Goal: Information Seeking & Learning: Learn about a topic

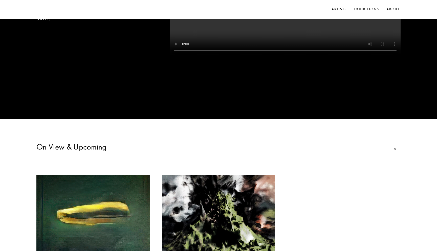
scroll to position [213, 0]
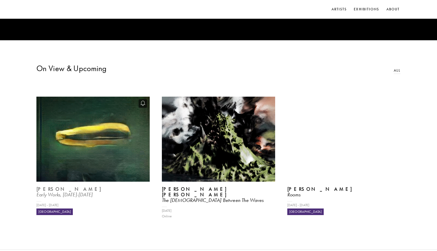
click at [114, 159] on img at bounding box center [93, 138] width 117 height 87
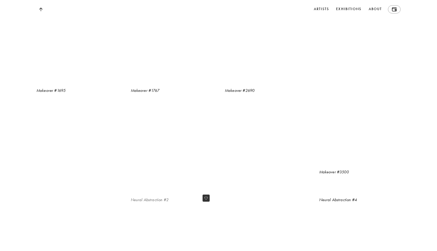
scroll to position [591, 0]
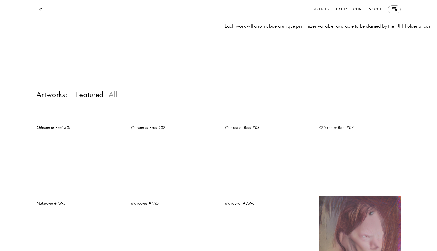
click at [114, 99] on h3 "All" at bounding box center [112, 94] width 9 height 10
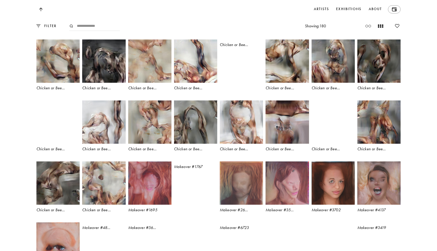
scroll to position [932, 0]
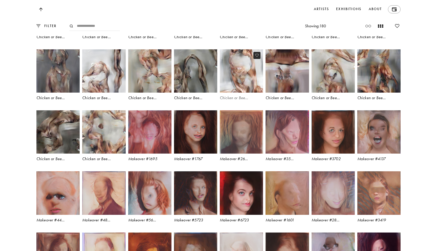
click at [233, 93] on img at bounding box center [241, 71] width 44 height 44
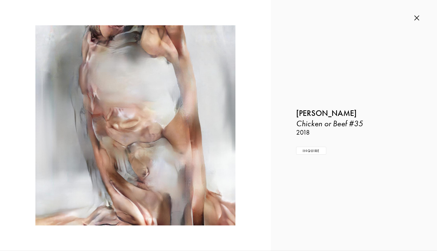
click at [417, 16] on img at bounding box center [416, 18] width 5 height 6
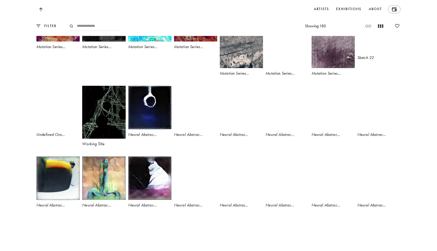
scroll to position [1703, 0]
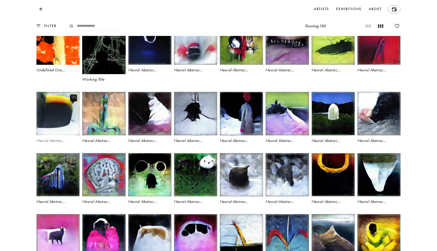
click at [50, 136] on img at bounding box center [58, 113] width 44 height 44
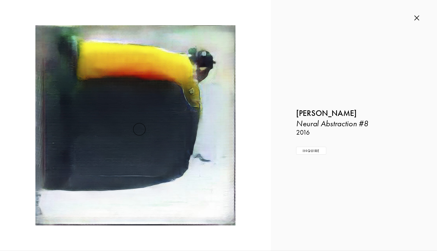
click at [355, 64] on div "Inquire about Neural Abstraction #8 by [PERSON_NAME] Submit Inquiry Back [PERSO…" at bounding box center [354, 125] width 166 height 251
click at [193, 122] on img at bounding box center [135, 125] width 200 height 200
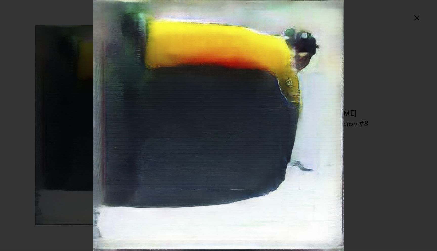
click at [290, 109] on img at bounding box center [218, 125] width 251 height 251
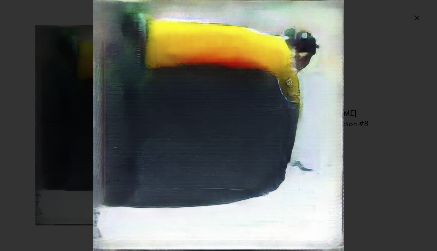
click at [420, 73] on div at bounding box center [218, 125] width 437 height 251
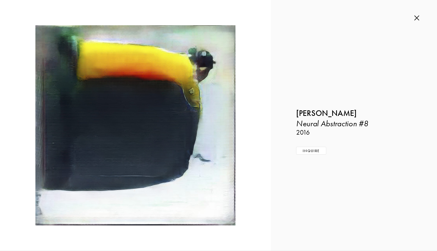
click at [416, 17] on img at bounding box center [416, 18] width 5 height 6
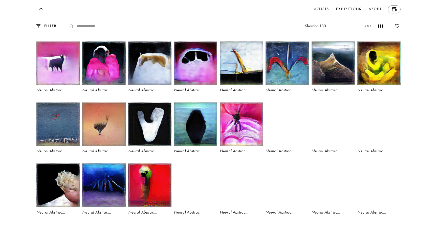
scroll to position [1932, 0]
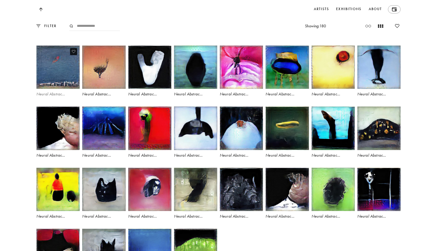
click at [66, 89] on img at bounding box center [58, 67] width 44 height 44
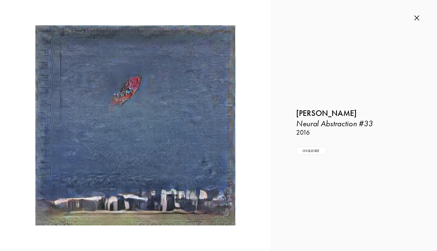
click at [416, 19] on img at bounding box center [416, 18] width 5 height 6
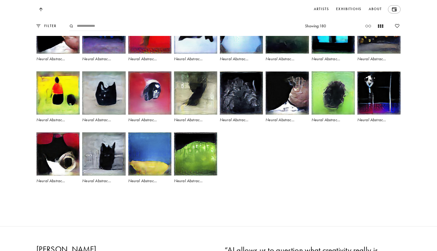
scroll to position [2033, 0]
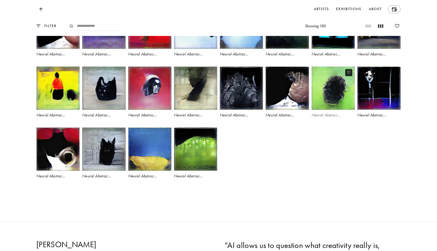
click at [332, 110] on img at bounding box center [333, 88] width 44 height 44
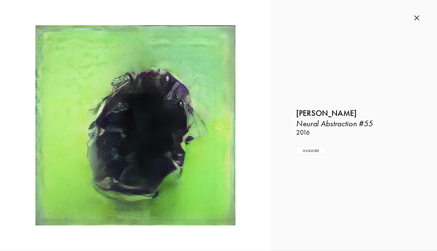
click at [418, 15] on div "Inquire about Neural Abstraction #55 by [PERSON_NAME] Submit Inquiry Back [PERS…" at bounding box center [354, 125] width 166 height 251
click at [417, 18] on img at bounding box center [416, 18] width 5 height 6
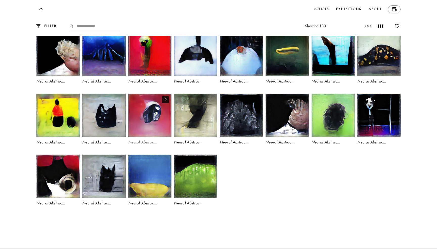
scroll to position [1965, 0]
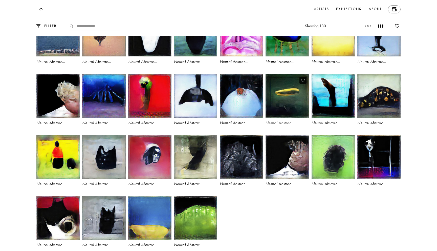
click at [285, 118] on img at bounding box center [287, 96] width 44 height 44
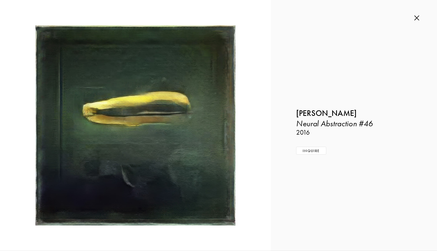
click at [417, 20] on img at bounding box center [416, 18] width 5 height 6
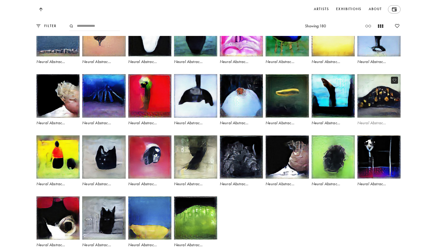
click at [379, 118] on img at bounding box center [378, 96] width 44 height 44
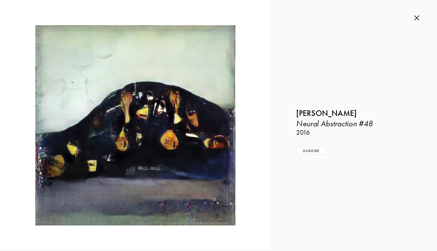
click at [417, 18] on img at bounding box center [416, 18] width 5 height 6
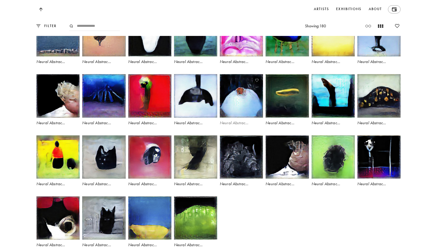
click at [242, 118] on img at bounding box center [241, 96] width 44 height 44
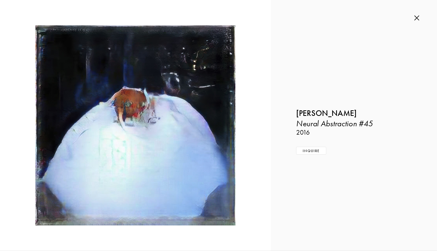
click at [416, 15] on div "Inquire about Neural Abstraction #45 by [PERSON_NAME] Submit Inquiry Back [PERS…" at bounding box center [354, 125] width 166 height 251
click at [416, 18] on img at bounding box center [416, 18] width 5 height 6
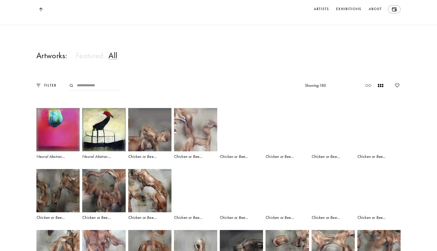
scroll to position [663, 0]
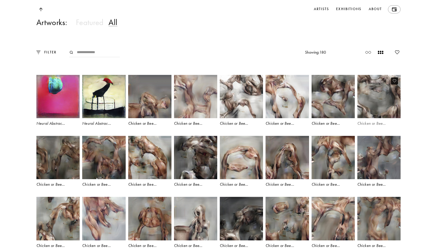
click at [377, 119] on img at bounding box center [378, 96] width 44 height 44
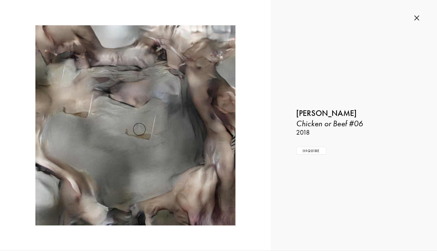
click at [417, 17] on img at bounding box center [416, 18] width 5 height 6
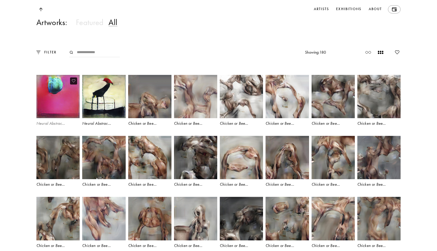
click at [59, 119] on img at bounding box center [58, 96] width 44 height 44
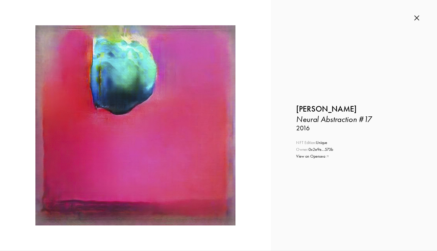
click at [318, 157] on link "View on Opensea" at bounding box center [354, 156] width 116 height 6
click at [318, 150] on link "0x2e9e ... 573b" at bounding box center [320, 149] width 25 height 5
click at [416, 19] on img at bounding box center [416, 18] width 5 height 6
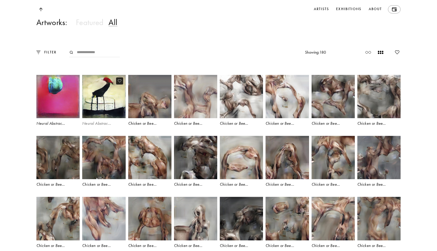
click at [105, 119] on img at bounding box center [104, 96] width 44 height 44
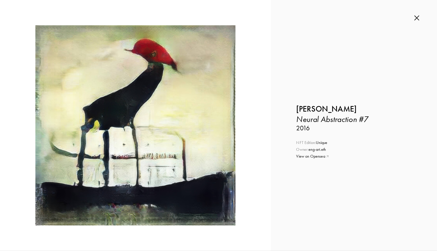
click at [416, 19] on img at bounding box center [416, 18] width 5 height 6
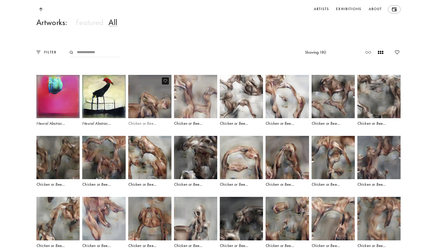
click at [147, 119] on img at bounding box center [149, 96] width 44 height 44
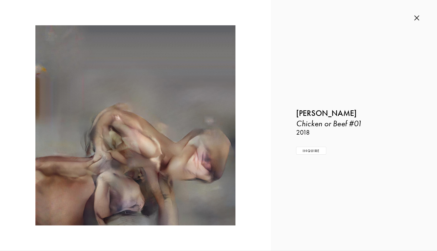
click at [416, 19] on img at bounding box center [416, 18] width 5 height 6
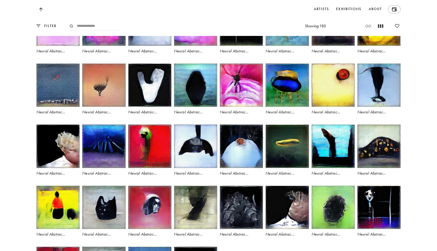
scroll to position [1923, 0]
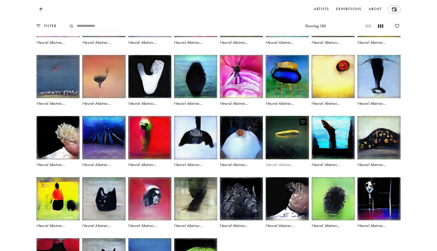
click at [287, 160] on img at bounding box center [287, 137] width 44 height 44
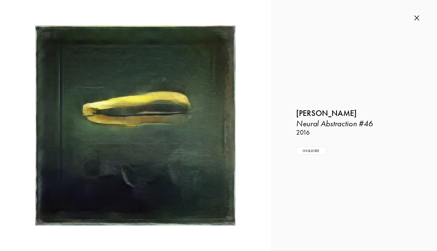
click at [416, 21] on div "Inquire about Neural Abstraction #46 by [PERSON_NAME] Submit Inquiry Back [PERS…" at bounding box center [354, 125] width 166 height 251
click at [417, 18] on img at bounding box center [416, 18] width 5 height 6
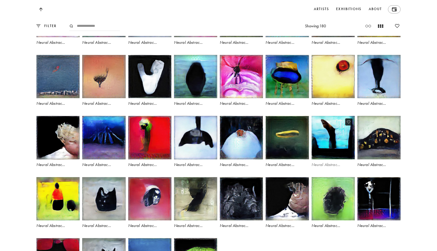
click at [338, 160] on img at bounding box center [333, 137] width 44 height 44
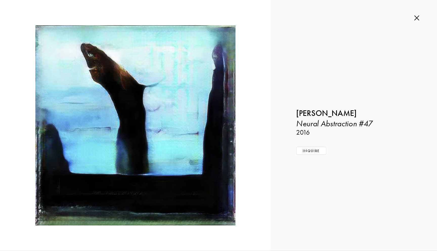
click at [415, 19] on img at bounding box center [416, 18] width 5 height 6
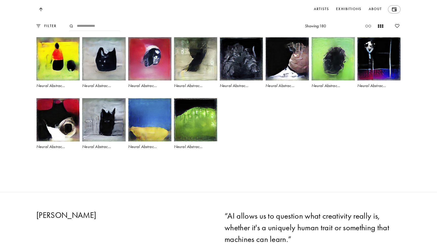
scroll to position [2091, 0]
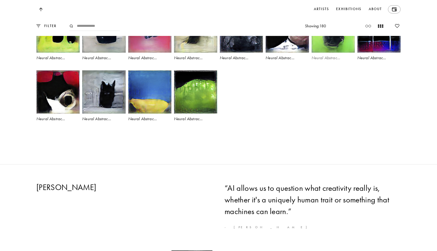
click at [332, 53] on img at bounding box center [333, 31] width 44 height 44
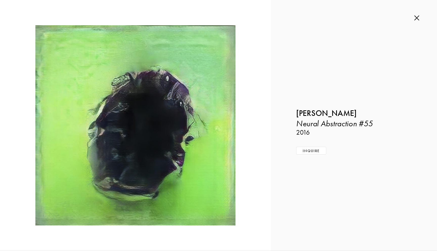
drag, startPoint x: 358, startPoint y: 113, endPoint x: 296, endPoint y: 112, distance: 61.7
click at [296, 112] on h1 "[PERSON_NAME]" at bounding box center [354, 113] width 116 height 10
copy b "[PERSON_NAME]"
